Goal: Task Accomplishment & Management: Use online tool/utility

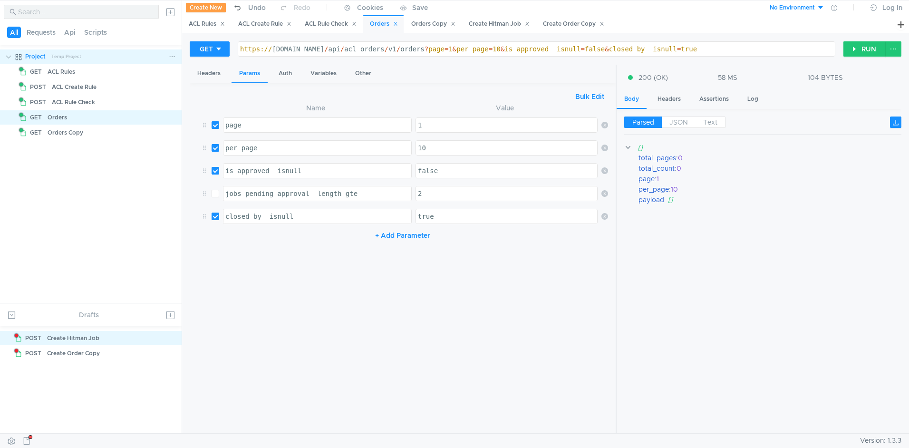
click at [7, 56] on clr-icon at bounding box center [9, 57] width 8 height 8
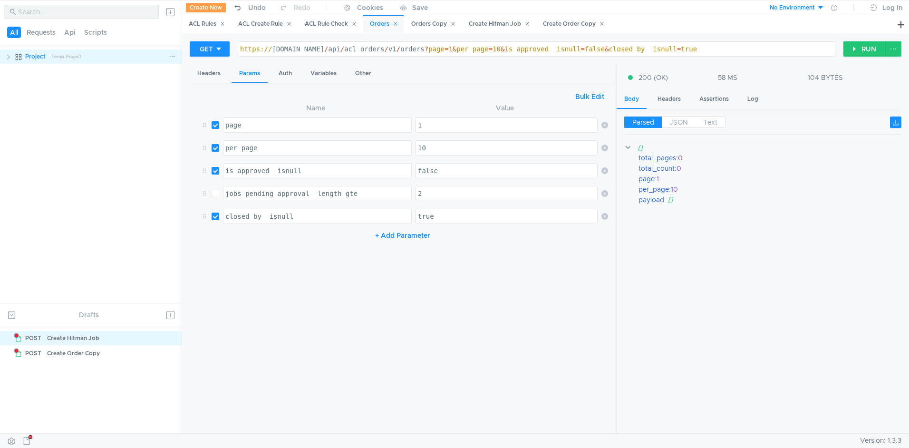
click at [10, 56] on clr-icon at bounding box center [9, 57] width 8 height 8
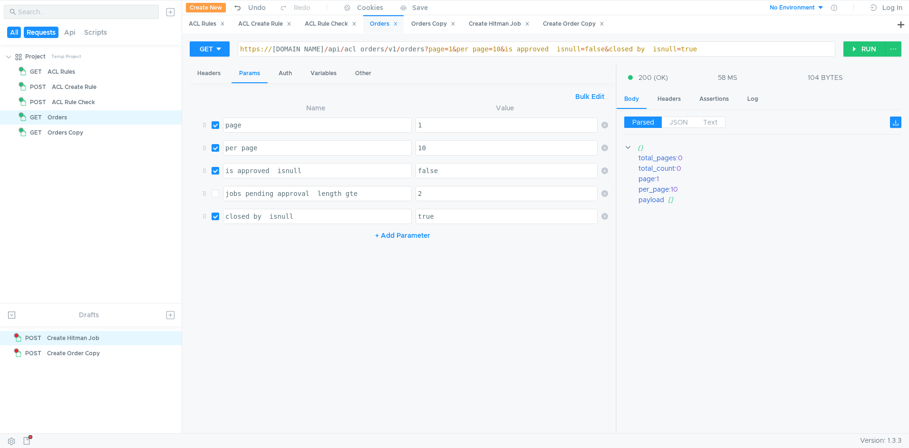
click at [48, 32] on button "Requests" at bounding box center [41, 32] width 35 height 11
click at [16, 32] on button "All" at bounding box center [14, 32] width 15 height 11
click at [173, 319] on button at bounding box center [170, 314] width 15 height 15
click at [107, 340] on button "Request" at bounding box center [114, 339] width 115 height 14
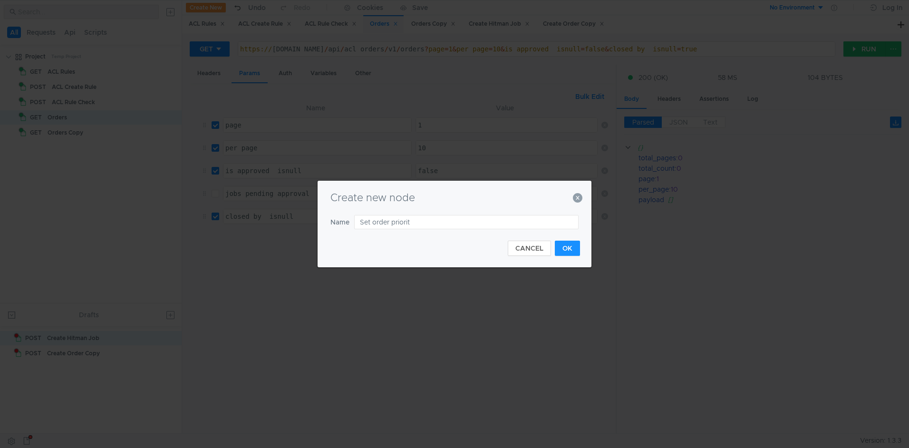
type input "Set order priority"
click at [574, 250] on button "OK" at bounding box center [567, 247] width 25 height 15
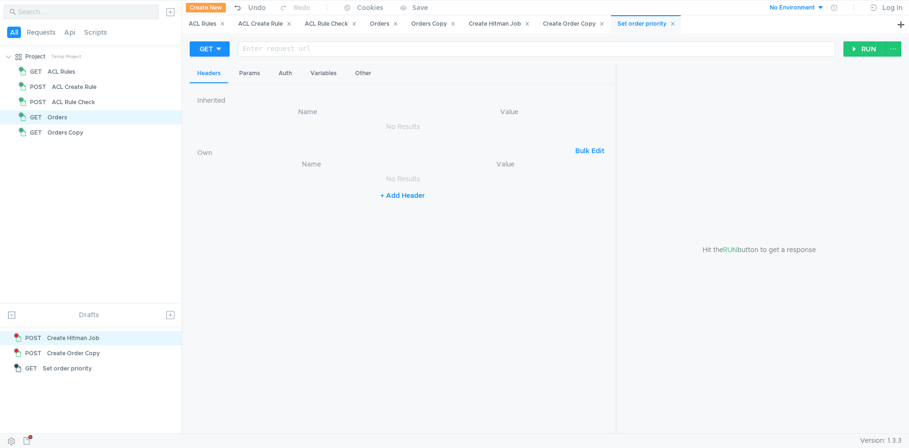
click at [285, 49] on div at bounding box center [536, 56] width 596 height 23
click at [216, 48] on icon at bounding box center [218, 49] width 7 height 7
click at [213, 130] on li "PATCH" at bounding box center [210, 129] width 41 height 15
click at [287, 47] on div at bounding box center [541, 56] width 587 height 23
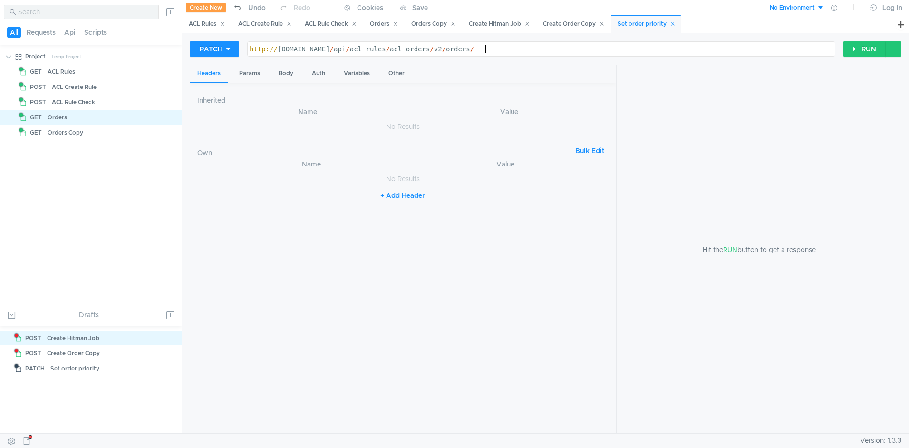
paste textarea "01990e86f0494507cdefac5adb82e564"
click at [486, 48] on div "http:// [DOMAIN_NAME] / api / acl_rules / acl_orders / v2 / orders / 01990e86f0…" at bounding box center [541, 56] width 587 height 23
click at [689, 49] on div "http:// [DOMAIN_NAME] / api / acl_rules / acl_orders / v2 / orders / tp_task / …" at bounding box center [541, 56] width 587 height 23
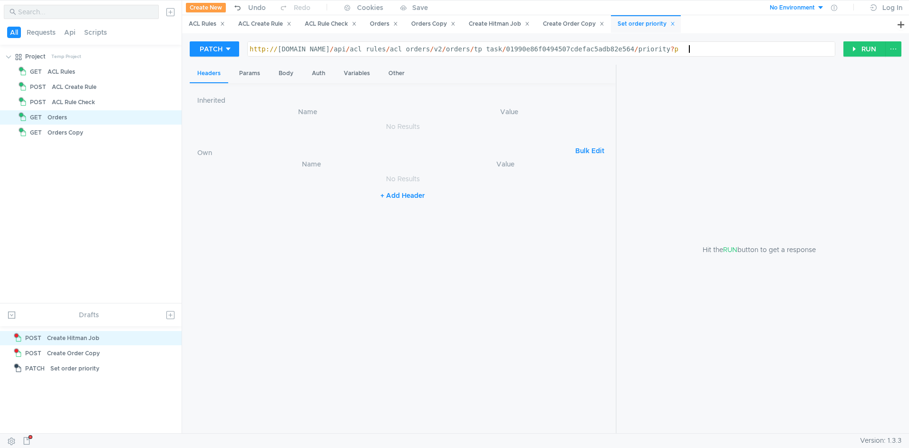
scroll to position [0, 30]
type textarea "[URL][DOMAIN_NAME]"
click at [242, 74] on div "Params" at bounding box center [249, 74] width 36 height 18
click at [385, 140] on button "+ Add Parameter" at bounding box center [402, 139] width 63 height 11
click at [306, 126] on div at bounding box center [317, 132] width 188 height 23
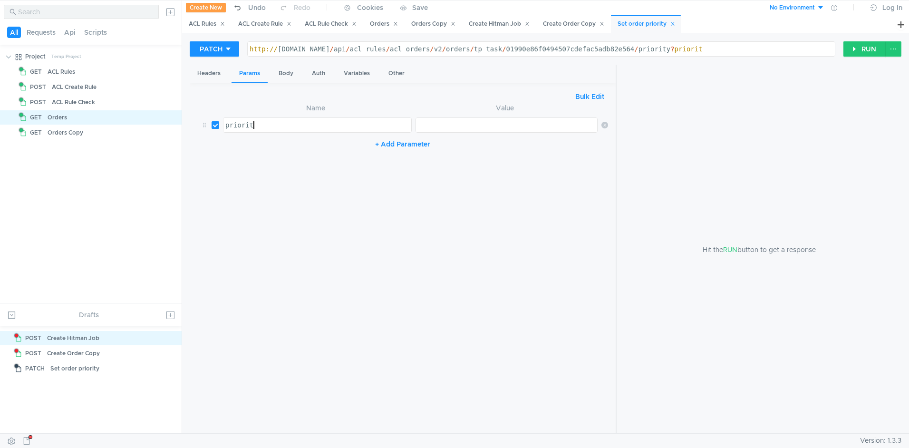
scroll to position [0, 2]
type textarea "priority"
click at [489, 120] on div at bounding box center [506, 125] width 181 height 14
type textarea "flash-"
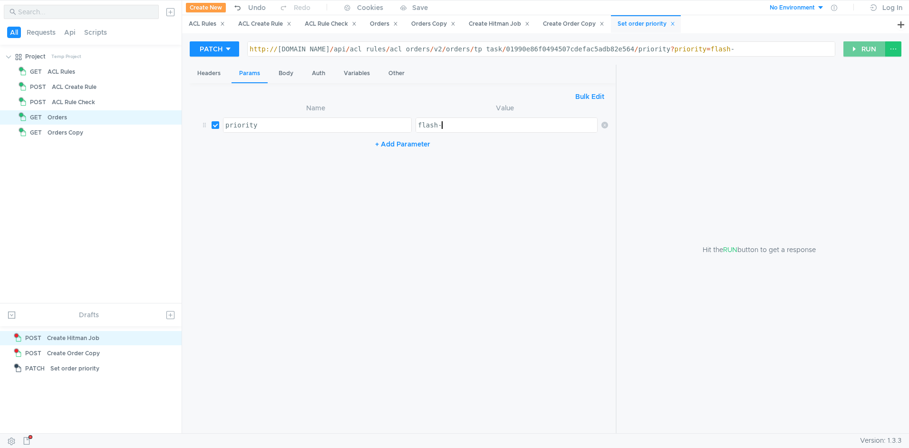
click at [862, 47] on button "RUN" at bounding box center [864, 48] width 42 height 15
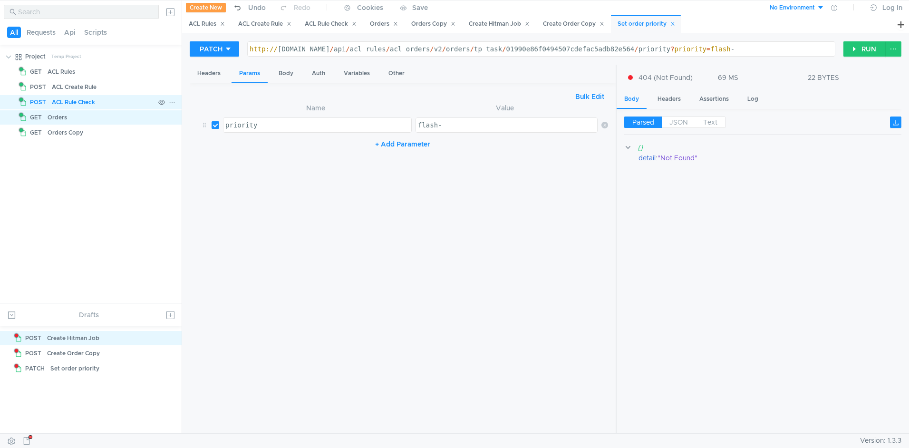
click at [109, 99] on div "ACL Rule Check" at bounding box center [103, 102] width 103 height 14
click at [262, 24] on div "ACL Create Rule" at bounding box center [264, 24] width 53 height 10
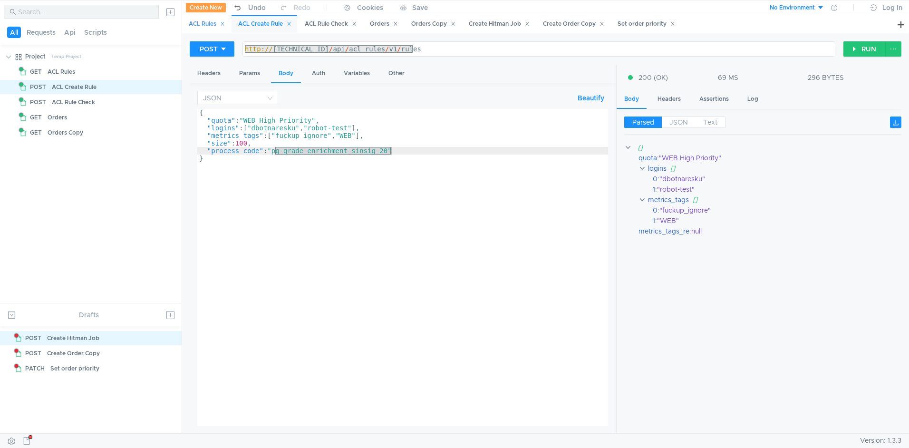
click at [207, 22] on div "ACL Rules" at bounding box center [207, 24] width 36 height 10
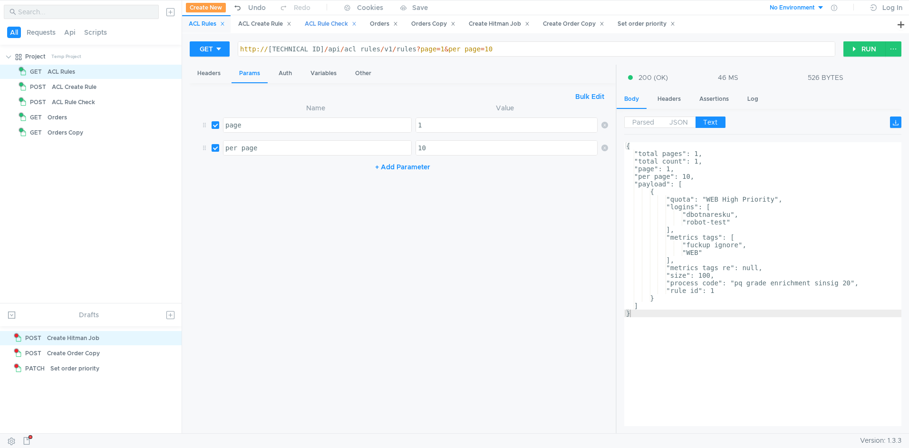
click at [336, 25] on div "ACL Rule Check" at bounding box center [331, 24] width 52 height 10
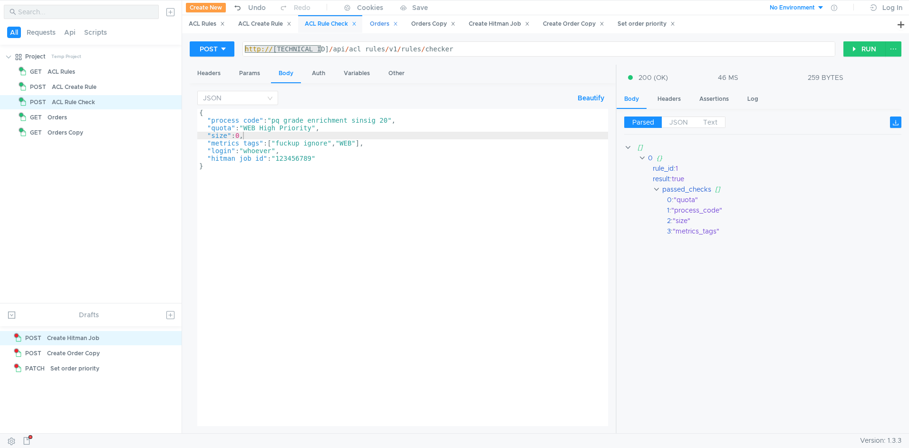
click at [397, 29] on div "Orders" at bounding box center [383, 24] width 40 height 18
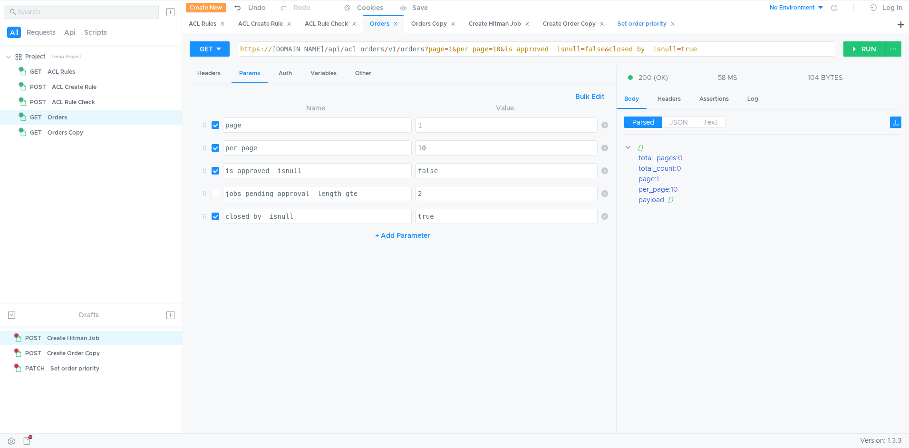
click at [641, 22] on div "Set order priority" at bounding box center [646, 24] width 58 height 10
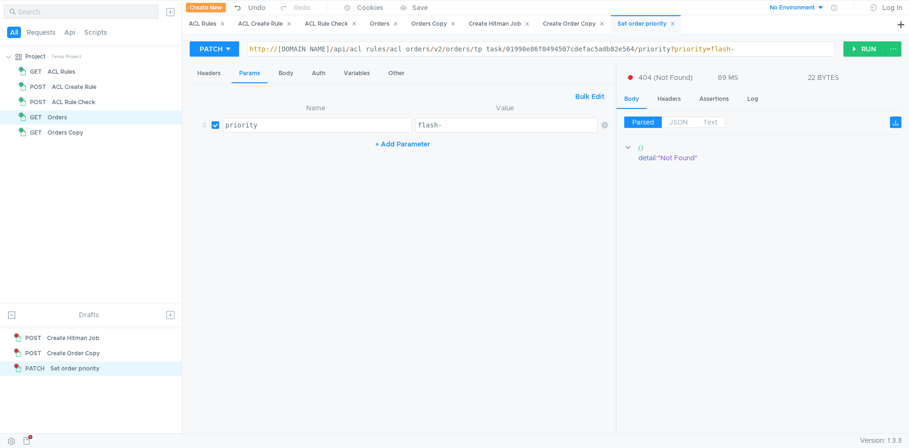
click at [420, 50] on div "http:// [DOMAIN_NAME] / api / acl_rules / acl_orders / v2 / orders / tp_task / …" at bounding box center [541, 56] width 587 height 23
type textarea "[URL][DOMAIN_NAME]"
click at [855, 49] on button "RUN" at bounding box center [864, 48] width 42 height 15
click at [432, 30] on div "Orders Copy" at bounding box center [432, 24] width 57 height 18
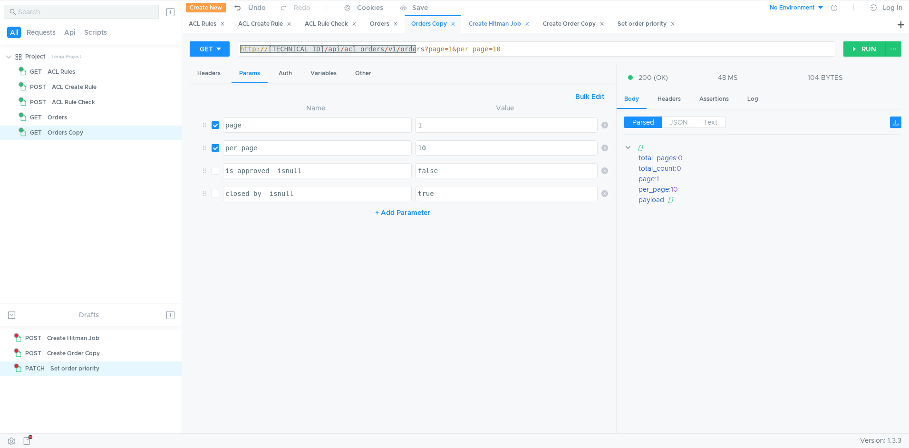
click at [499, 29] on div "Create Hitman Job" at bounding box center [498, 24] width 73 height 18
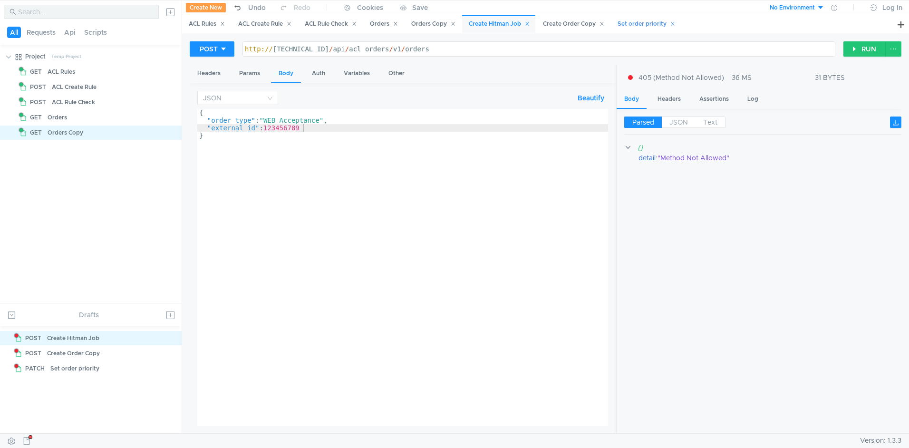
click at [655, 25] on div "Set order priority" at bounding box center [646, 24] width 58 height 10
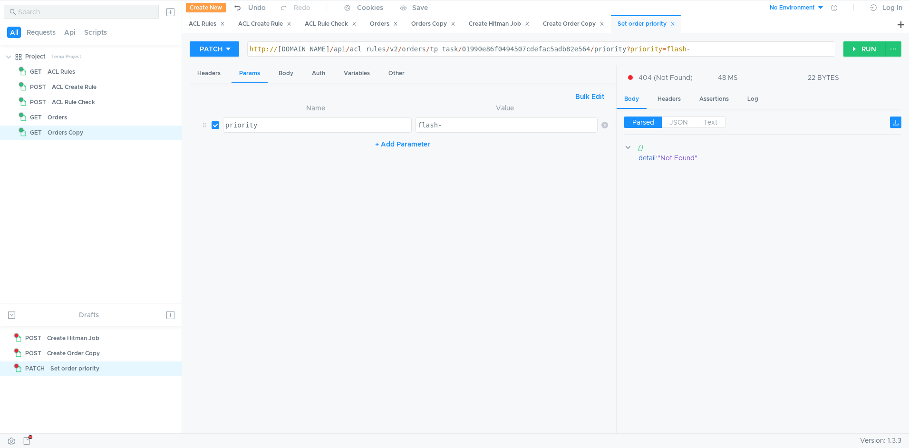
click at [384, 47] on div "http:// [DOMAIN_NAME] / api / acl_rules / v2 / orders / tp_task / 01990e86f0494…" at bounding box center [541, 56] width 587 height 23
type textarea "[URL][DOMAIN_NAME]"
click at [869, 52] on button "RUN" at bounding box center [864, 48] width 42 height 15
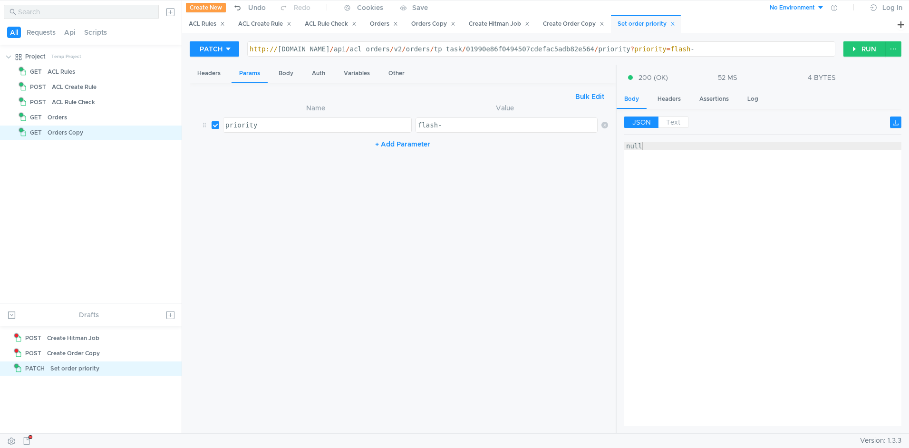
click at [452, 124] on div "flash-" at bounding box center [507, 132] width 183 height 23
type textarea "flash"
click at [859, 49] on button "RUN" at bounding box center [864, 48] width 42 height 15
click at [220, 74] on div "Headers" at bounding box center [209, 74] width 38 height 18
click at [359, 78] on div "Variables" at bounding box center [356, 74] width 41 height 18
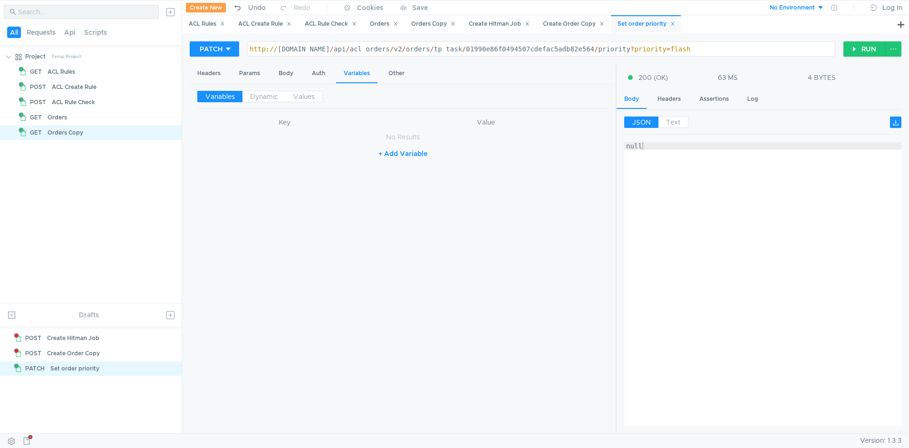
click at [416, 154] on button "+ Add Variable" at bounding box center [403, 153] width 64 height 15
click at [307, 140] on div at bounding box center [281, 146] width 158 height 23
click at [537, 51] on div "http:// [DOMAIN_NAME] / api / acl_orders / v2 / orders / tp_task / 01990e86f049…" at bounding box center [541, 56] width 587 height 23
type textarea "[URL][DOMAIN_NAME]"
click at [525, 50] on div "http:// [DOMAIN_NAME] / api / acl_orders / v2 / orders / tp_task / 01990e86f049…" at bounding box center [541, 56] width 587 height 23
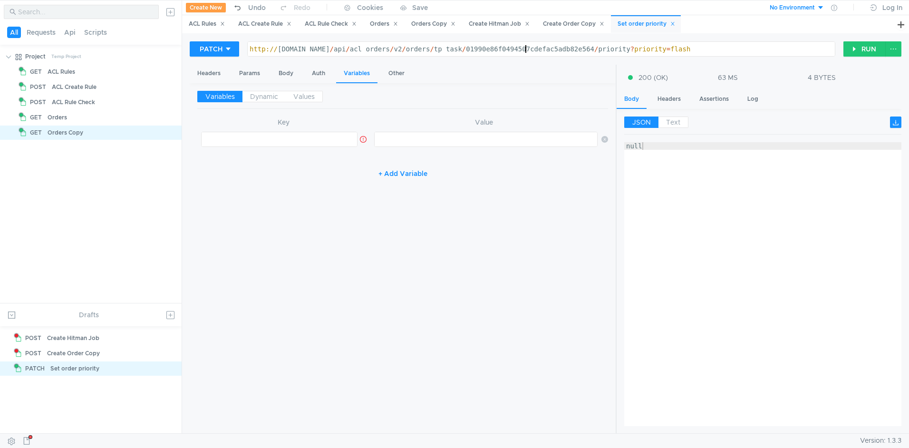
click at [525, 50] on div "http:// [DOMAIN_NAME] / api / acl_orders / v2 / orders / tp_task / 01990e86f049…" at bounding box center [541, 56] width 587 height 23
click at [314, 144] on div at bounding box center [281, 146] width 158 height 23
type textarea "order_type"
click at [417, 169] on button "+ Add Variable" at bounding box center [403, 173] width 64 height 15
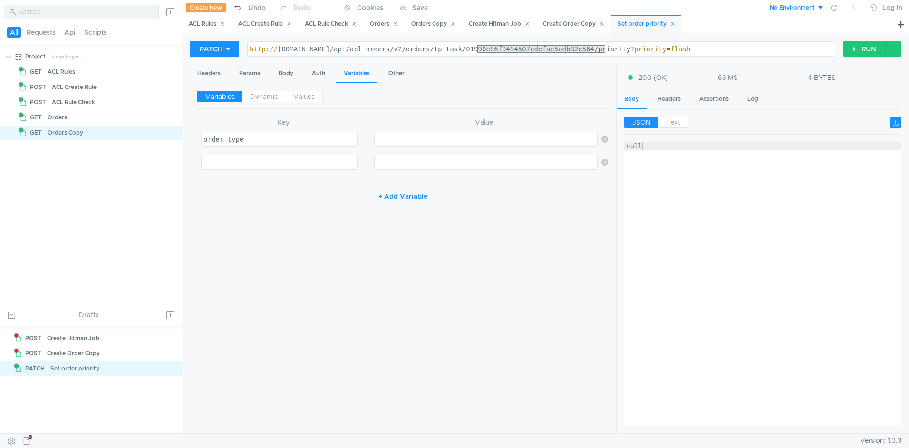
click at [282, 157] on div at bounding box center [279, 162] width 155 height 14
type textarea "external_id"
click at [454, 133] on div at bounding box center [485, 139] width 223 height 14
click at [548, 48] on div "http:// [DOMAIN_NAME] / api / acl_orders / v2 / orders / tp_task / 01990e86f049…" at bounding box center [541, 56] width 587 height 23
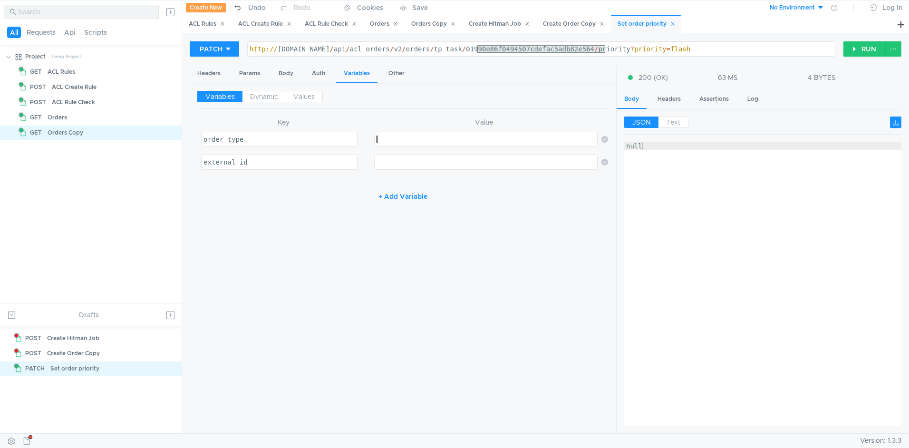
click at [548, 48] on div "http:// [DOMAIN_NAME] / api / acl_orders / v2 / orders / tp_task / 01990e86f049…" at bounding box center [541, 56] width 587 height 23
click at [477, 140] on div at bounding box center [485, 146] width 223 height 23
paste textarea "01990e86f0494507cdefac5adb82e564"
type textarea "01990e86f0494507cdefac5adb82e564"
click at [443, 157] on div at bounding box center [485, 162] width 223 height 14
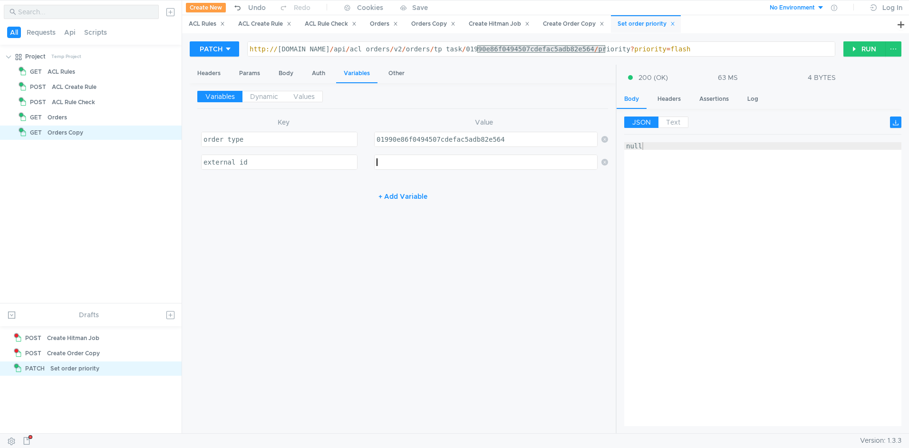
paste textarea "01990e86f0494507cdefac5adb82e564"
type textarea "01990e86f0494507cdefac5adb82e564"
click at [461, 52] on div "http:// [DOMAIN_NAME] / api / acl_orders / v2 / orders / tp_task / 01990e86f049…" at bounding box center [541, 56] width 587 height 23
click at [436, 141] on div "01990e86f0494507cdefac5adb82e564" at bounding box center [485, 146] width 223 height 23
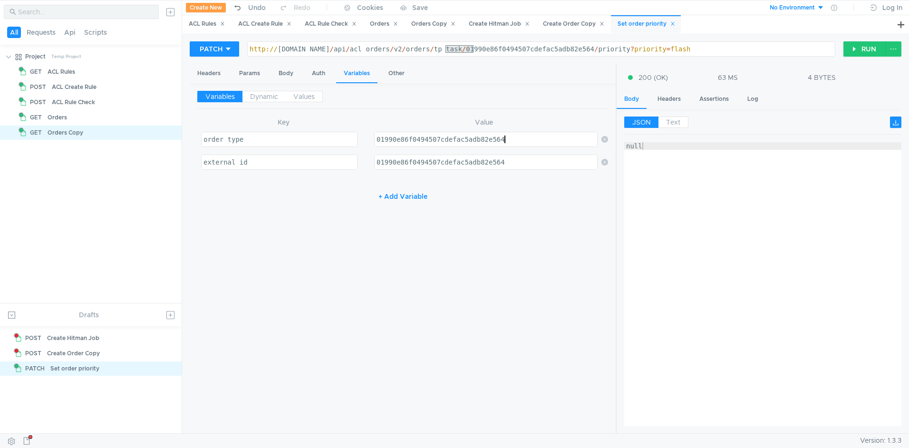
click at [436, 141] on div "01990e86f0494507cdefac5adb82e564" at bounding box center [485, 146] width 223 height 23
paste textarea "tp_task"
type textarea "tp_task"
click at [501, 205] on div "Variables Dynamic Values Key Value order_type order_type הההההההההההההההההההההה…" at bounding box center [402, 258] width 411 height 335
click at [465, 50] on div "http:// [DOMAIN_NAME] / api / acl_orders / v2 / orders / tp_task / 01990e86f049…" at bounding box center [541, 56] width 587 height 23
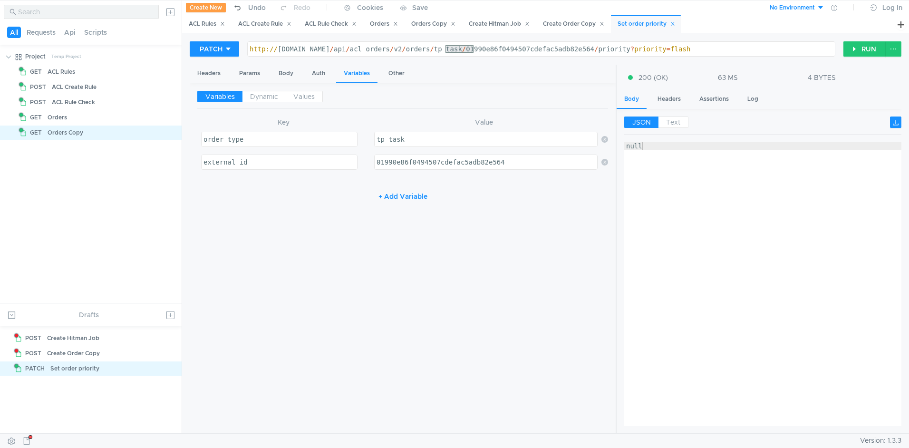
click at [465, 50] on div "http:// [DOMAIN_NAME] / api / acl_orders / v2 / orders / tp_task / 01990e86f049…" at bounding box center [541, 56] width 587 height 23
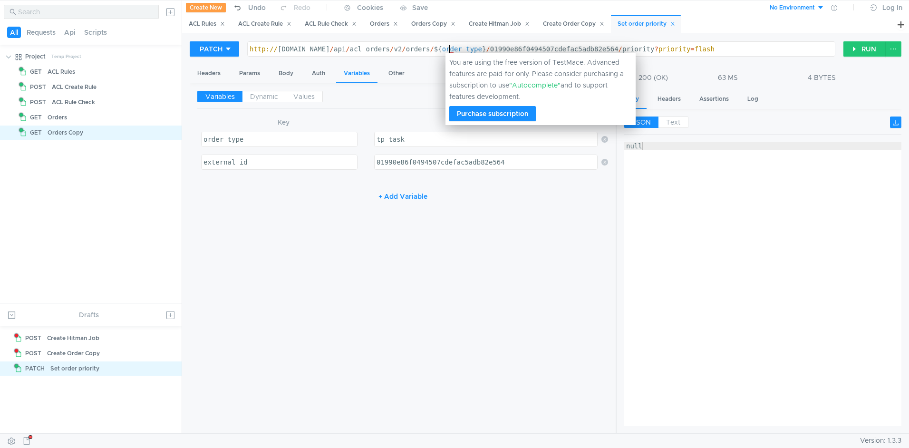
click at [528, 48] on div "http:// [DOMAIN_NAME] / api / acl_orders / v2 / orders / ${ order_type } / 0199…" at bounding box center [541, 56] width 587 height 23
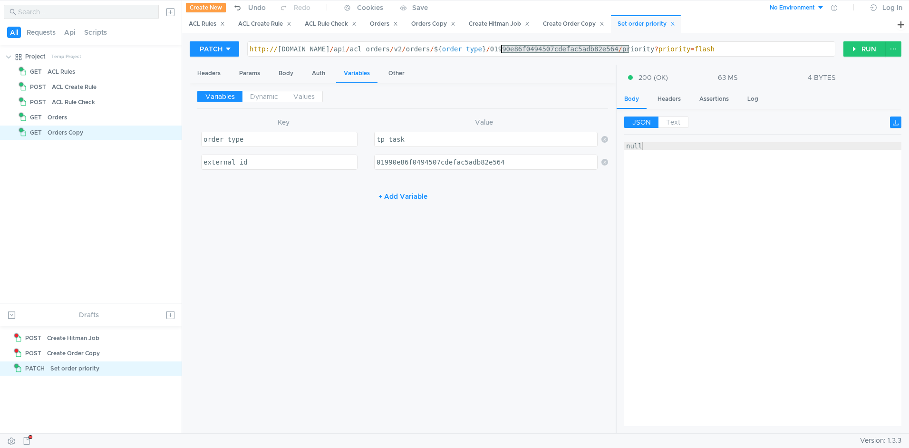
click at [528, 48] on div "http:// [DOMAIN_NAME] / api / acl_orders / v2 / orders / ${ order_type } / 0199…" at bounding box center [541, 56] width 587 height 23
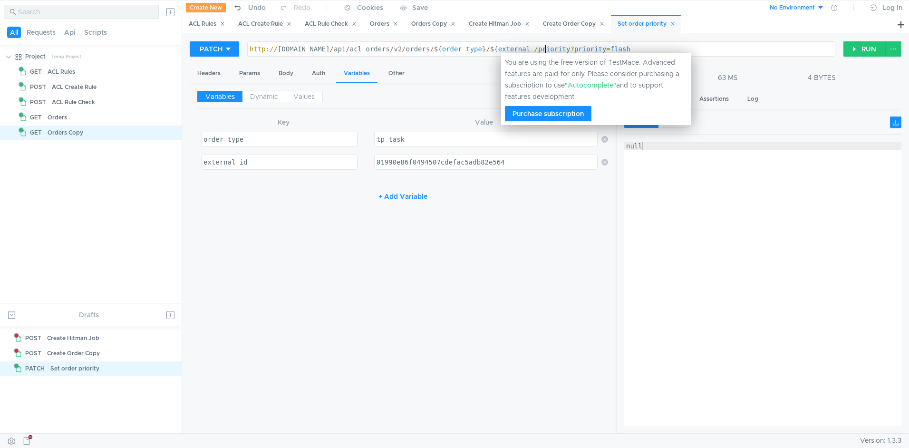
scroll to position [0, 22]
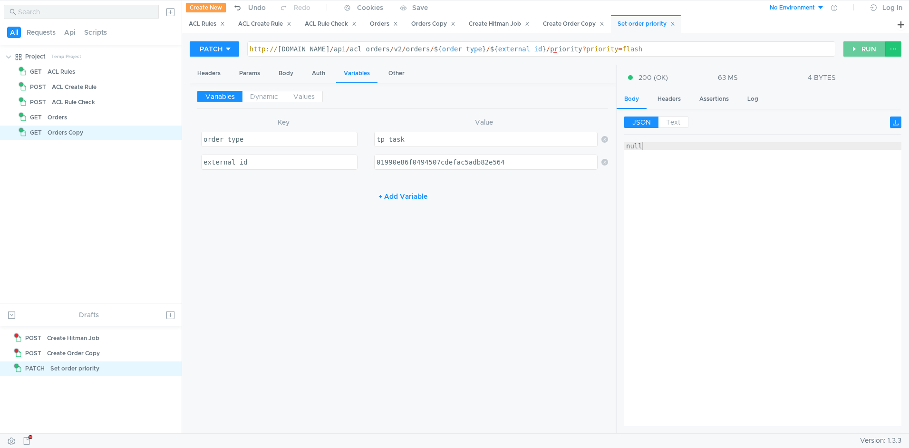
click at [869, 53] on button "RUN" at bounding box center [864, 48] width 42 height 15
click at [584, 239] on div "Variables Dynamic Values Key Value order_type order_type הההההההההההההההההההההה…" at bounding box center [402, 258] width 411 height 335
click at [269, 99] on span "Dynamic" at bounding box center [264, 96] width 28 height 9
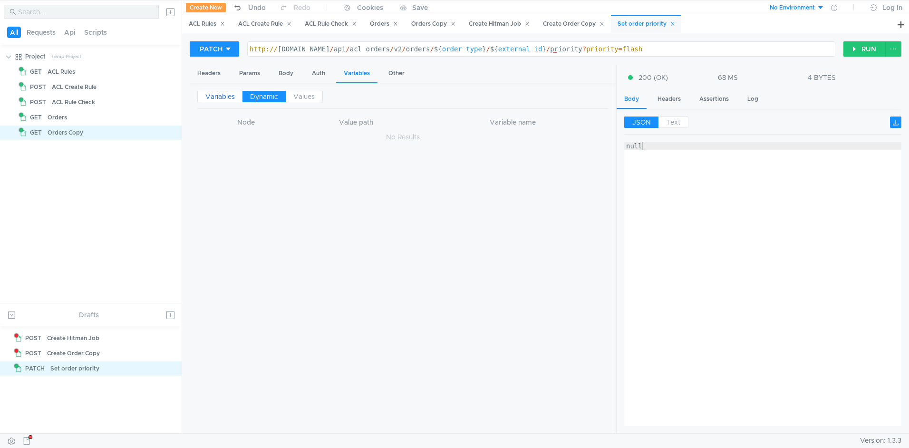
click at [222, 98] on span "Variables" at bounding box center [219, 96] width 29 height 9
click at [301, 97] on span "Values" at bounding box center [303, 96] width 21 height 9
click at [204, 96] on label "Variables" at bounding box center [219, 96] width 45 height 11
click at [211, 78] on div "Headers" at bounding box center [209, 74] width 38 height 18
click at [674, 52] on div "http:// [DOMAIN_NAME] / api / acl_orders / v2 / orders / ${ order_type } / ${ e…" at bounding box center [541, 56] width 587 height 23
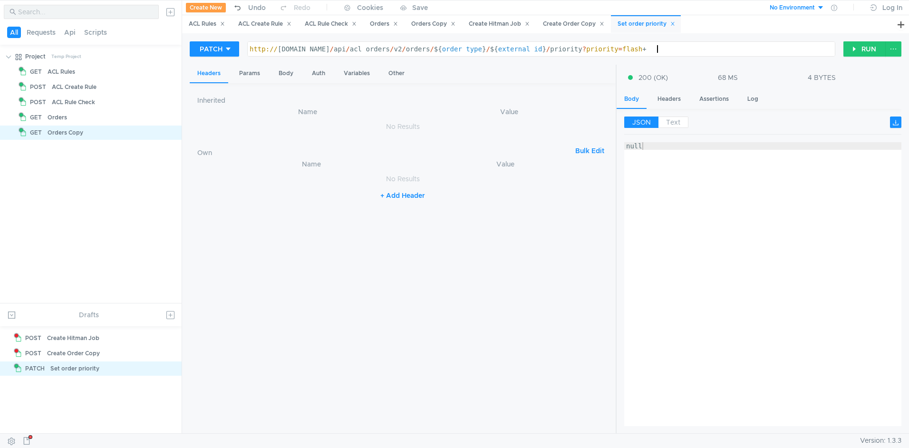
scroll to position [0, 29]
click at [857, 52] on button "RUN" at bounding box center [864, 48] width 42 height 15
click at [698, 53] on div "http:// [DOMAIN_NAME] / api / acl_orders / v2 / orders / ${ order_type } / ${ e…" at bounding box center [541, 56] width 587 height 23
type textarea "http://[DOMAIN_NAME]/api/acl_orders/v2/orders/${order_type}/${external_id}/prio…"
click at [858, 53] on button "RUN" at bounding box center [864, 48] width 42 height 15
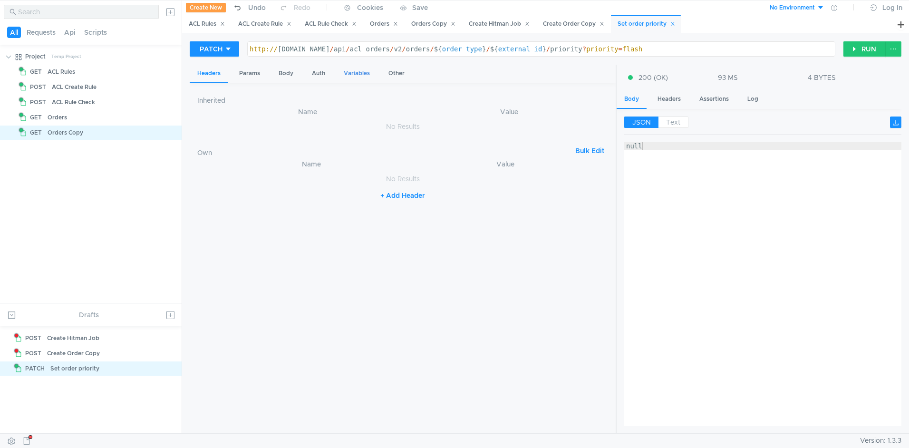
click at [353, 76] on div "Variables" at bounding box center [356, 74] width 41 height 18
type textarea "01990e86f0494507cdefac5adb82e564"
click at [440, 163] on div "01990e86f0494507cdefac5adb82e564" at bounding box center [485, 169] width 223 height 23
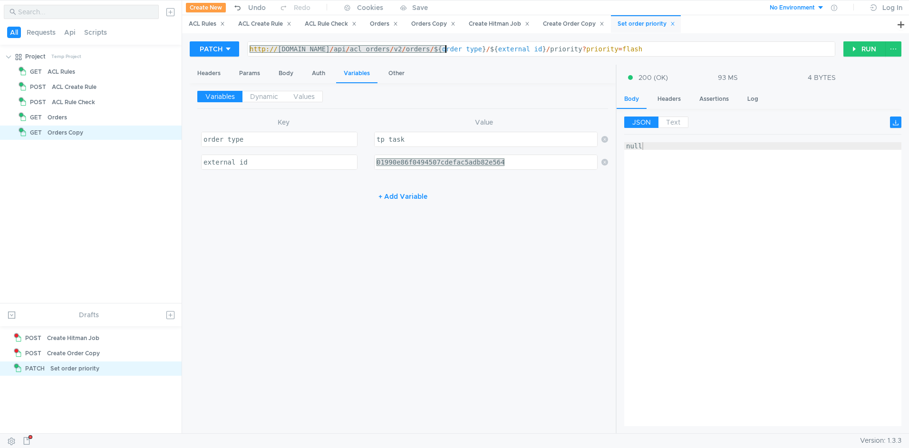
drag, startPoint x: 249, startPoint y: 49, endPoint x: 446, endPoint y: 48, distance: 196.8
click at [446, 48] on div "http:// [DOMAIN_NAME] / api / acl_orders / v2 / orders / ${ order_type } / ${ e…" at bounding box center [541, 56] width 587 height 23
